Goal: Check status

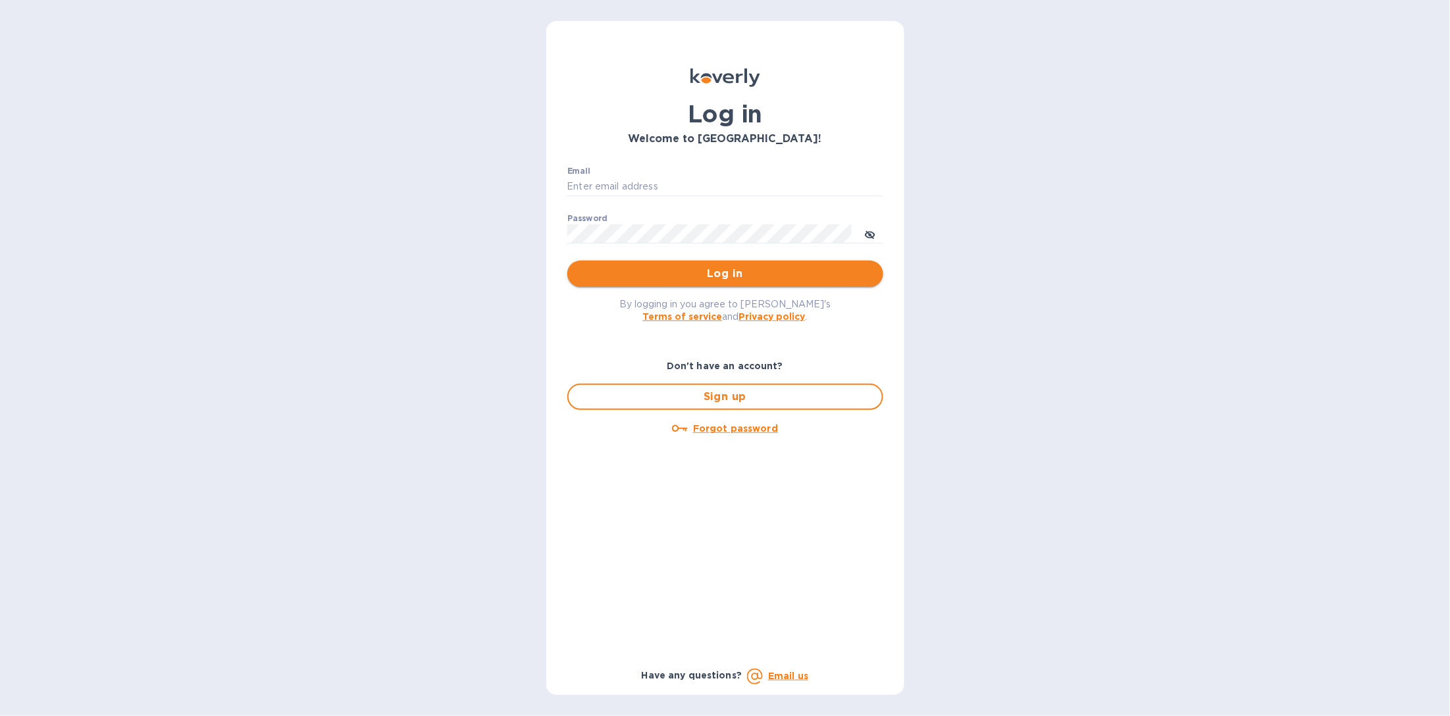
type input "b@[DOMAIN_NAME]"
click at [721, 271] on span "Log in" at bounding box center [725, 274] width 295 height 16
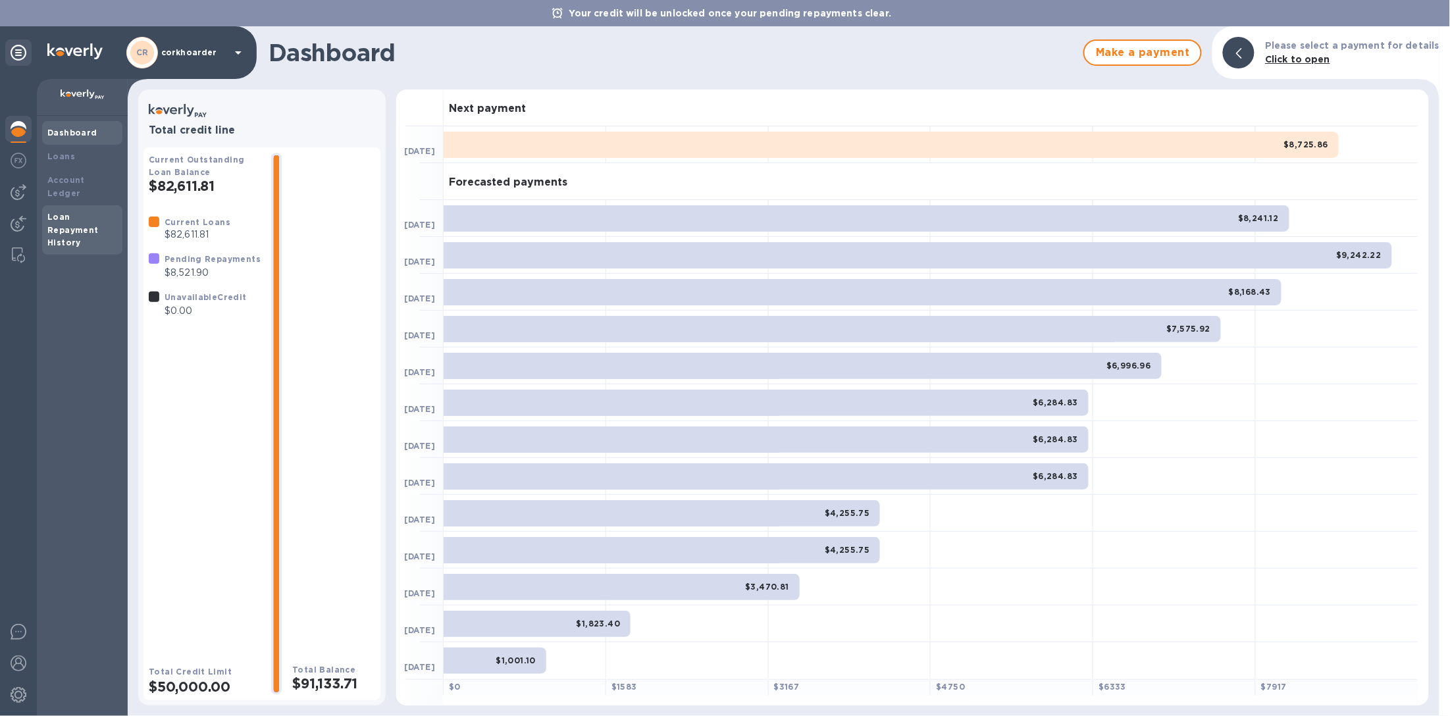
click at [88, 211] on div "Loan Repayment History" at bounding box center [82, 230] width 70 height 39
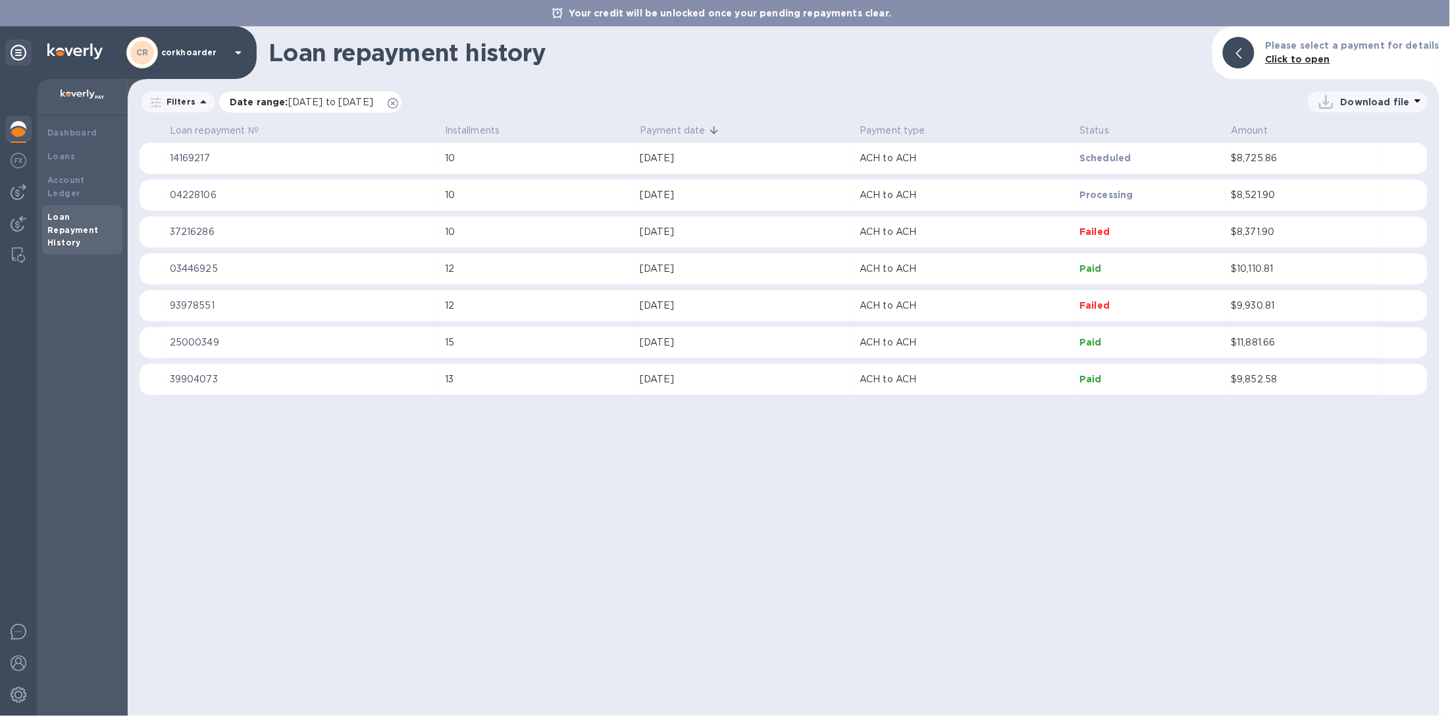
click at [398, 102] on icon at bounding box center [393, 103] width 11 height 11
